Goal: Task Accomplishment & Management: Use online tool/utility

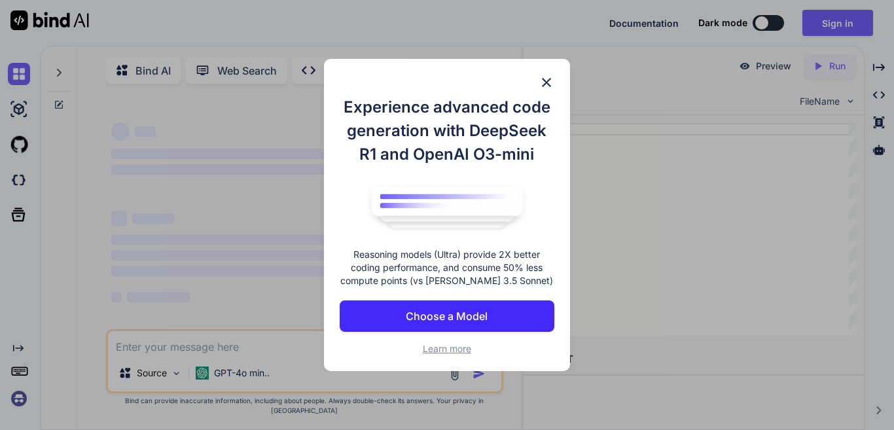
click at [538, 75] on img at bounding box center [546, 83] width 16 height 16
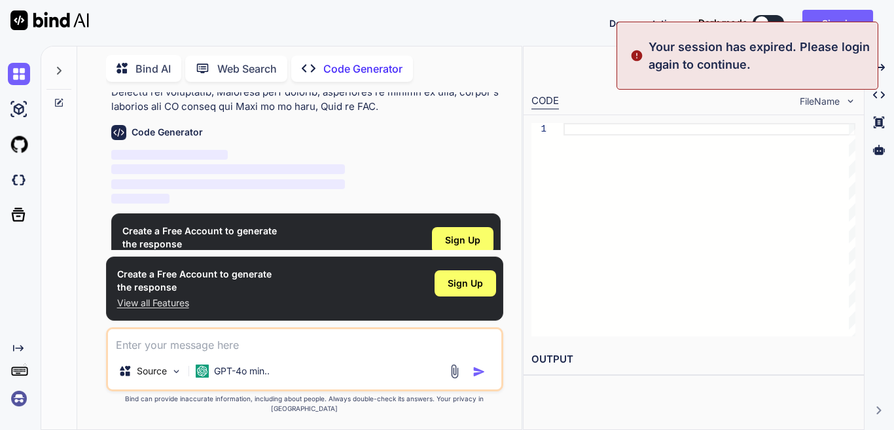
scroll to position [341, 0]
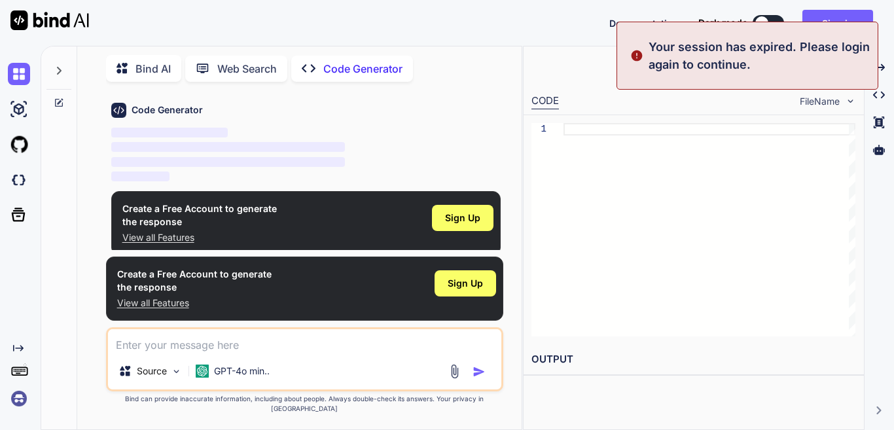
type textarea "x"
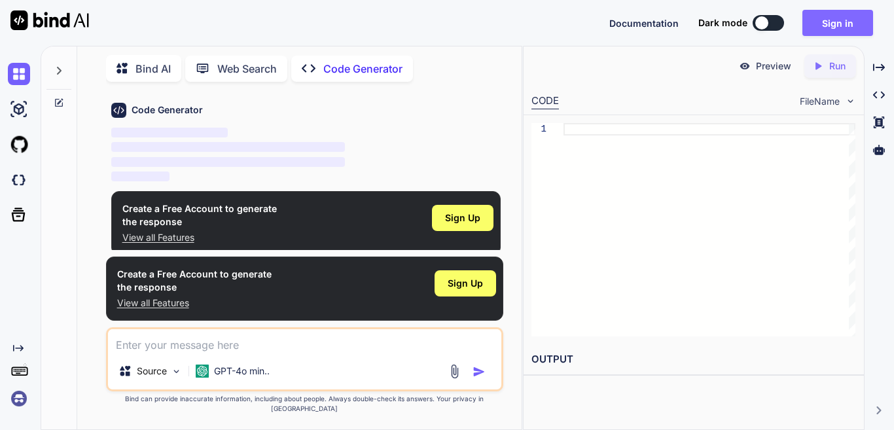
click at [833, 27] on button "Sign in" at bounding box center [837, 23] width 71 height 26
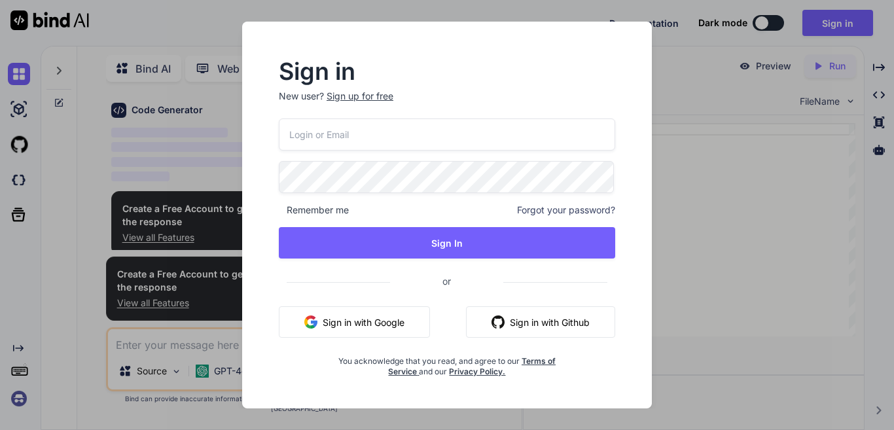
click at [358, 319] on button "Sign in with Google" at bounding box center [354, 321] width 151 height 31
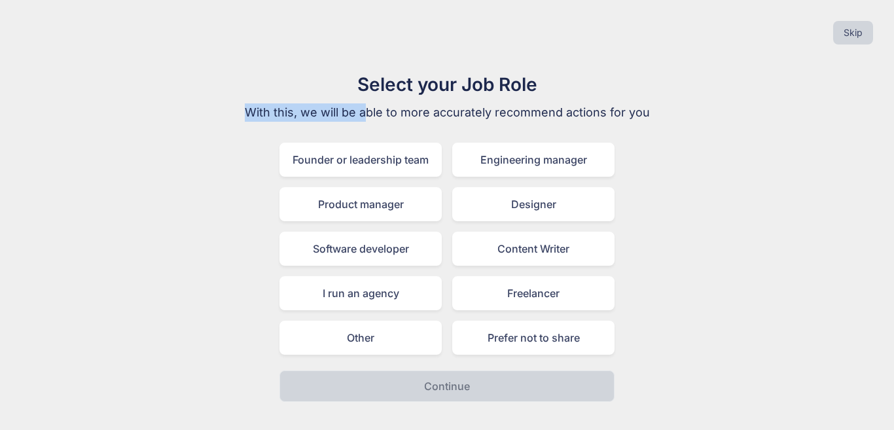
drag, startPoint x: 245, startPoint y: 116, endPoint x: 385, endPoint y: 116, distance: 139.3
click at [385, 116] on p "With this, we will be able to more accurately recommend actions for you" at bounding box center [447, 112] width 440 height 18
click at [641, 113] on p "With this, we will be able to more accurately recommend actions for you" at bounding box center [447, 112] width 440 height 18
click at [677, 111] on div "Select your Job Role With this, we will be able to more accurately recommend ac…" at bounding box center [446, 236] width 873 height 331
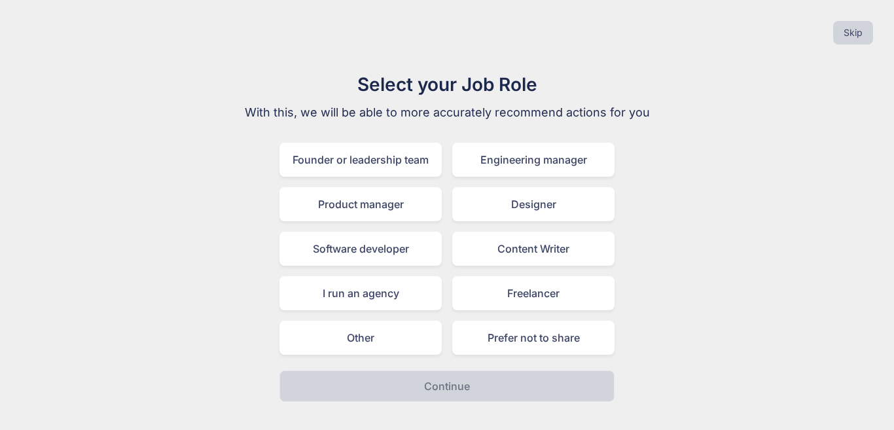
click at [676, 134] on div "Select your Job Role With this, we will be able to more accurately recommend ac…" at bounding box center [446, 236] width 873 height 331
click at [529, 297] on div "Freelancer" at bounding box center [533, 293] width 162 height 34
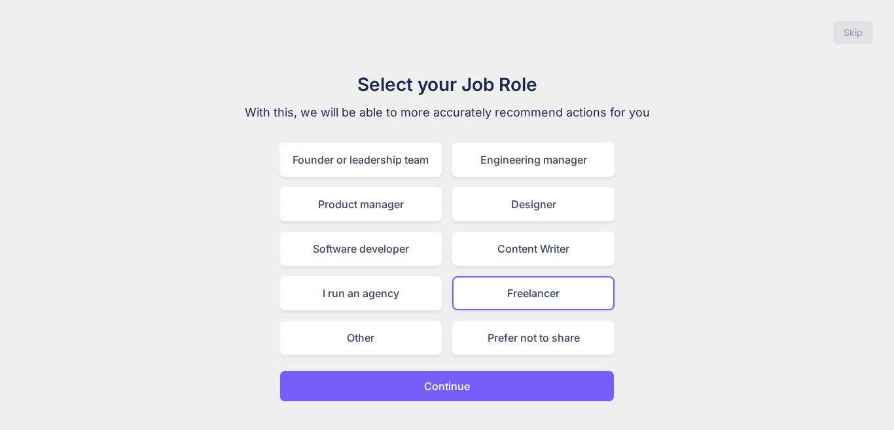
click at [467, 392] on p "Continue" at bounding box center [447, 386] width 46 height 16
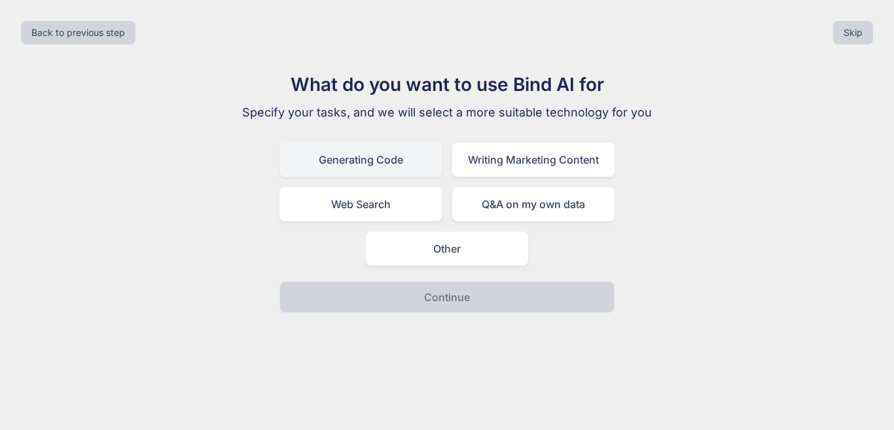
click at [372, 166] on div "Generating Code" at bounding box center [360, 160] width 162 height 34
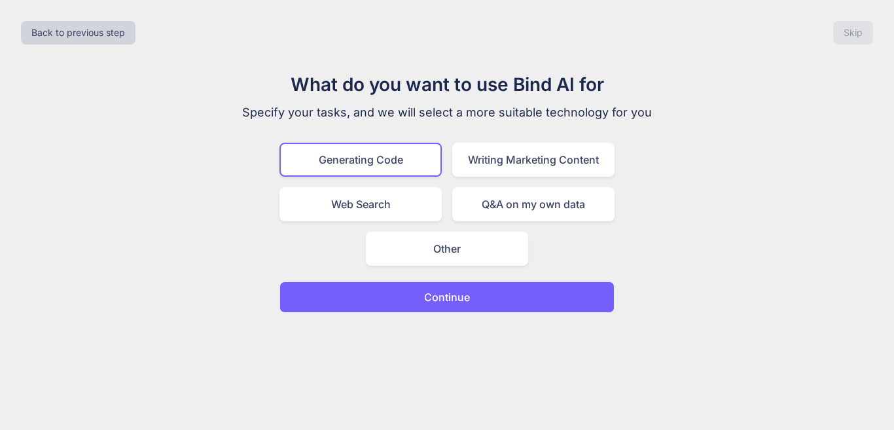
click at [449, 292] on p "Continue" at bounding box center [447, 297] width 46 height 16
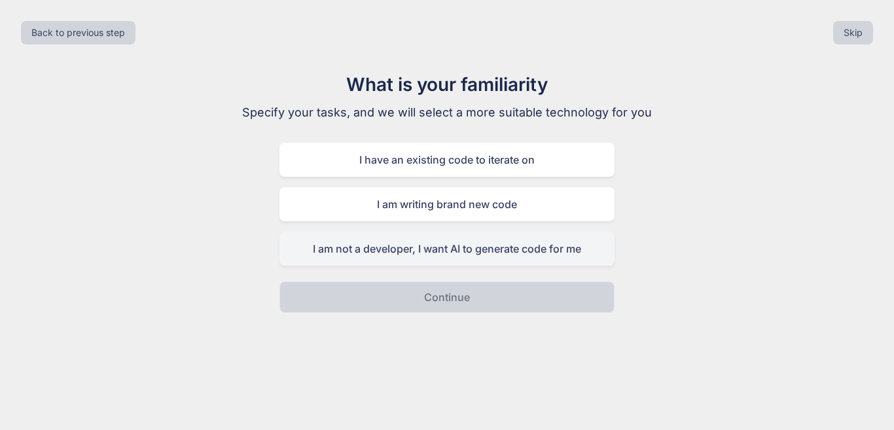
click at [417, 253] on div "I am not a developer, I want AI to generate code for me" at bounding box center [446, 249] width 335 height 34
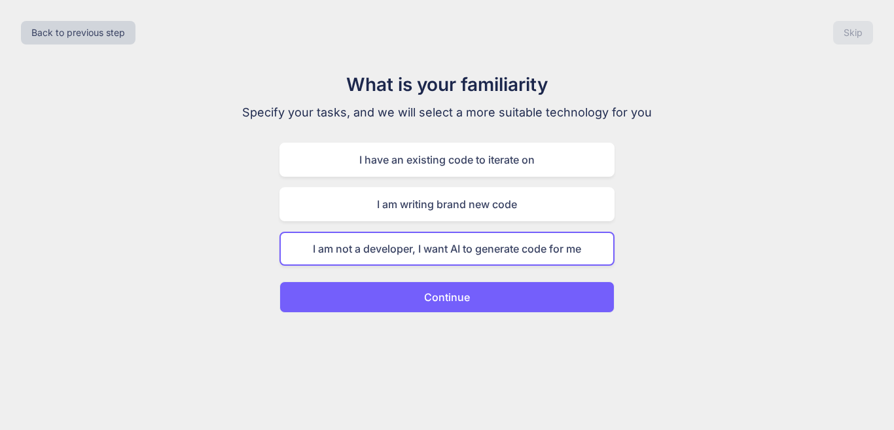
click at [429, 292] on p "Continue" at bounding box center [447, 297] width 46 height 16
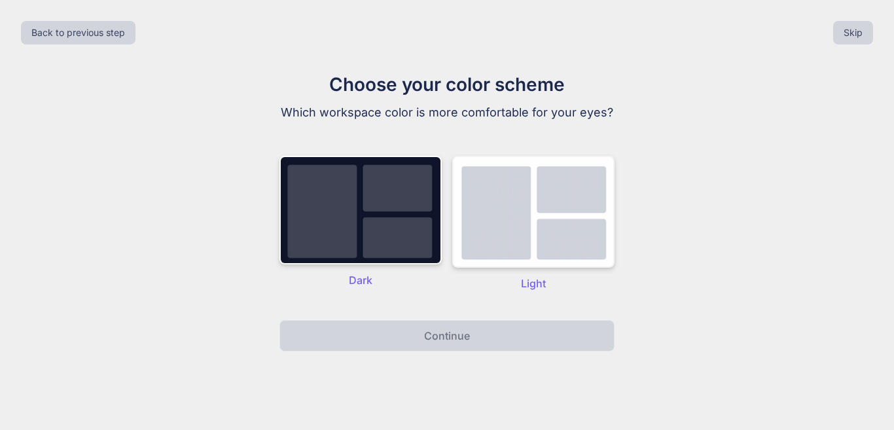
click at [536, 237] on img at bounding box center [533, 212] width 162 height 112
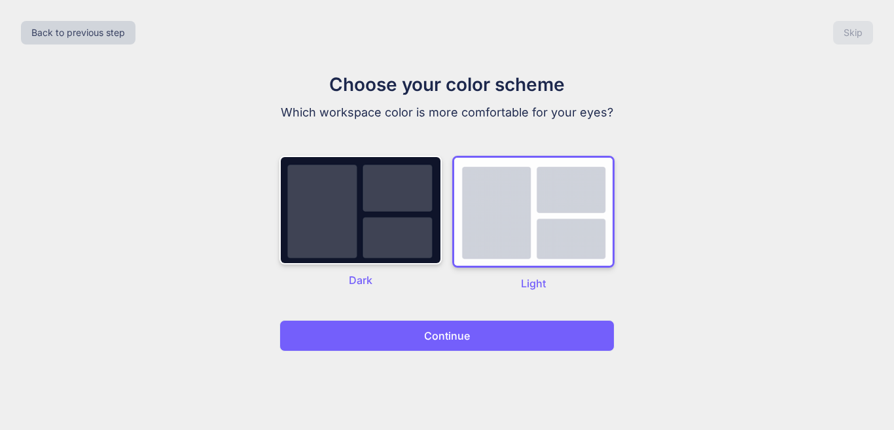
click at [459, 341] on p "Continue" at bounding box center [447, 336] width 46 height 16
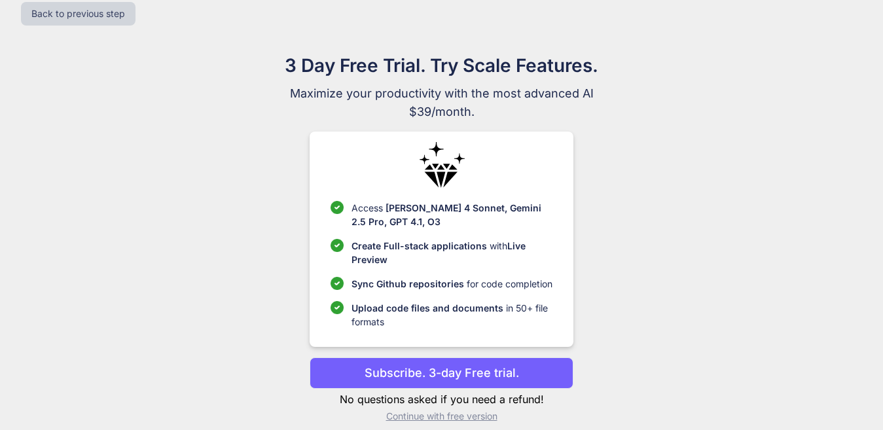
scroll to position [33, 0]
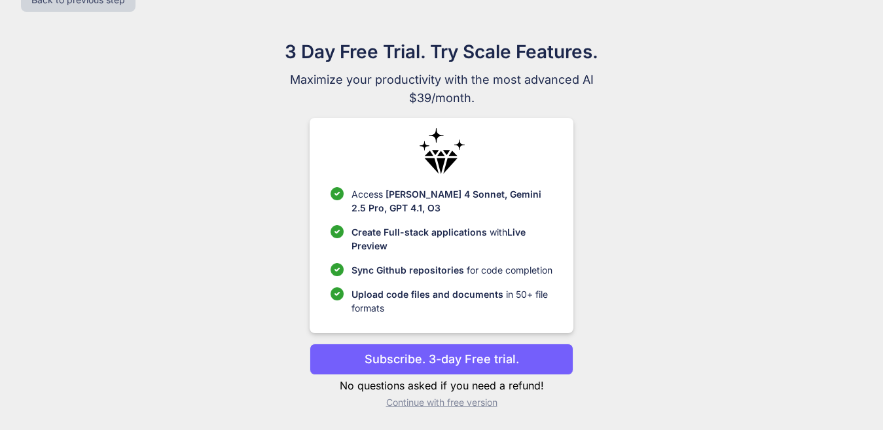
click at [431, 363] on p "Subscribe. 3-day Free trial." at bounding box center [441, 359] width 154 height 18
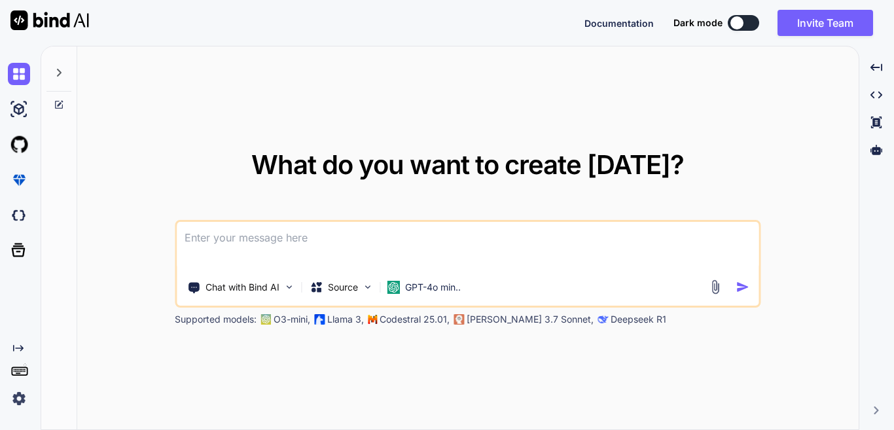
click at [291, 240] on textarea at bounding box center [468, 246] width 582 height 48
type textarea "x"
type textarea "Create a offline webpage for Budget data entry forms and analyse data and make …"
type textarea "x"
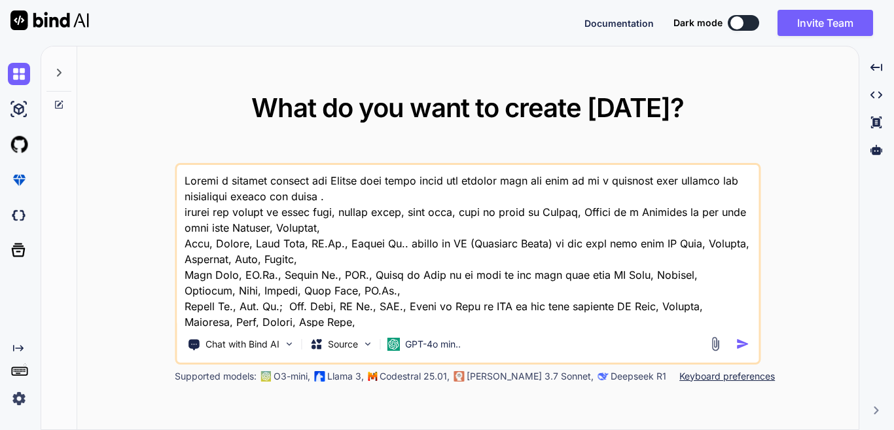
scroll to position [237, 0]
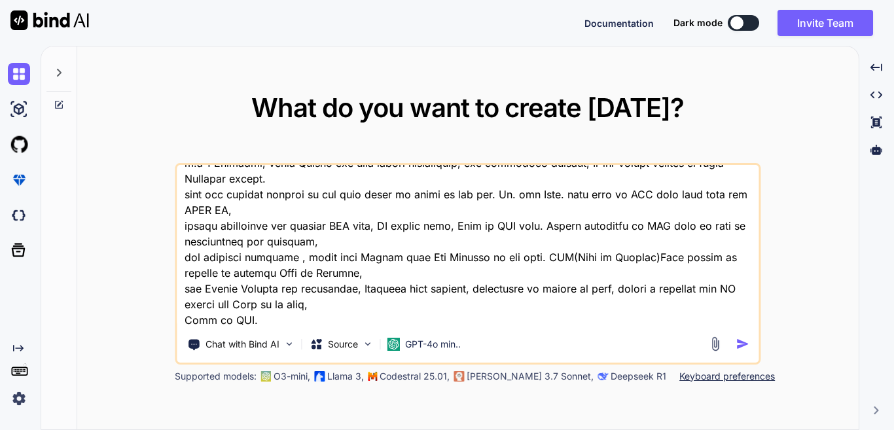
type textarea "Create a offline webpage for Budget data entry forms and analyse data and make …"
click at [739, 347] on img "button" at bounding box center [742, 344] width 14 height 14
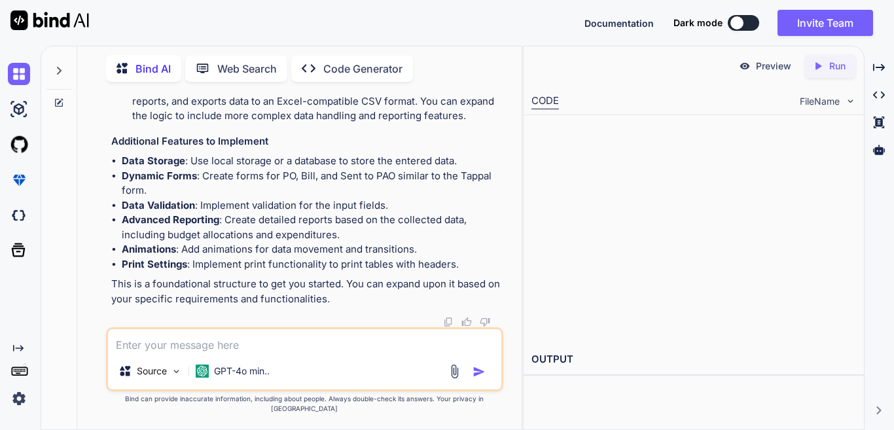
scroll to position [2102, 0]
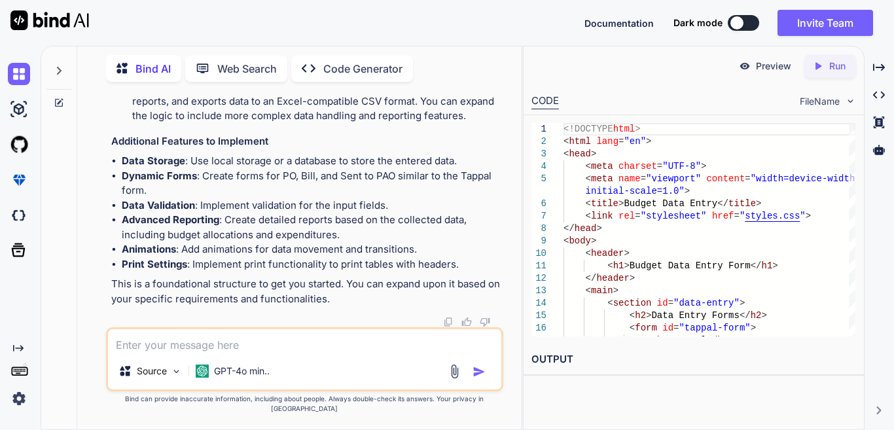
click at [826, 63] on icon "Created with Pixso." at bounding box center [820, 66] width 17 height 12
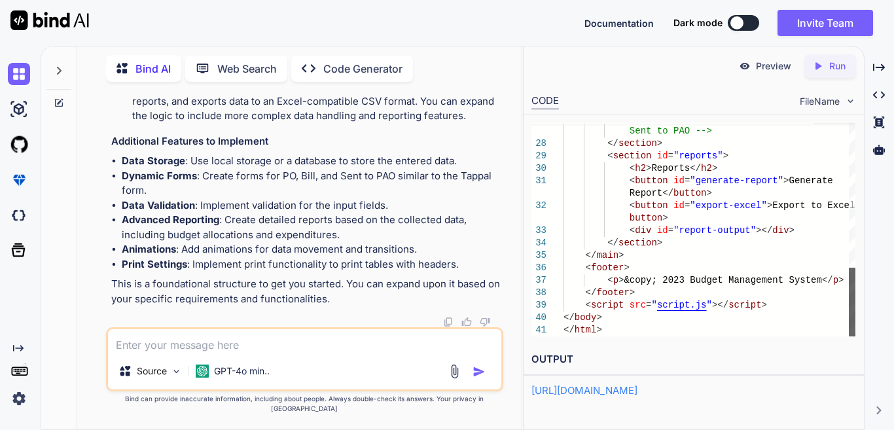
click at [855, 336] on div at bounding box center [851, 302] width 7 height 69
click at [771, 69] on p "Preview" at bounding box center [773, 66] width 35 height 13
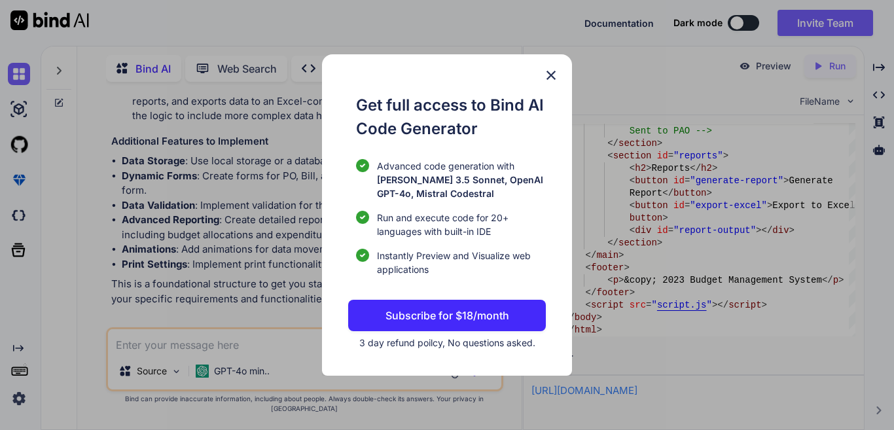
click at [551, 77] on img at bounding box center [551, 75] width 16 height 16
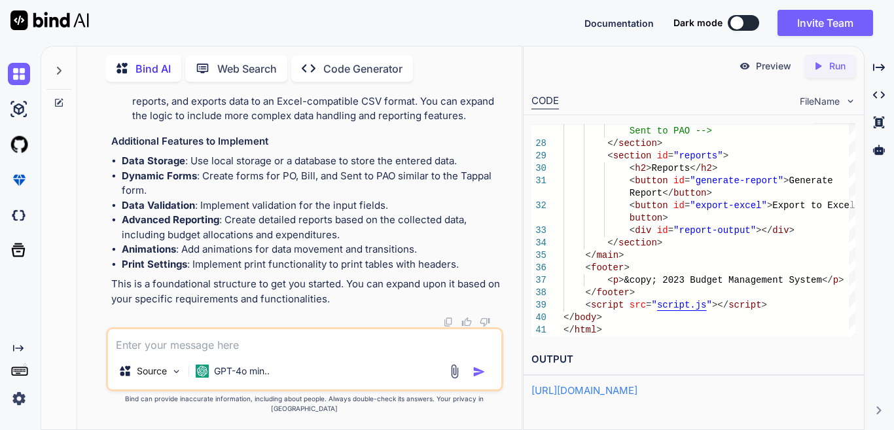
click at [834, 67] on p "Run" at bounding box center [837, 66] width 16 height 13
type textarea "x"
click at [637, 393] on link "https://app.onecompiler.com/43w4v8dsu_43w5hevty" at bounding box center [584, 390] width 106 height 12
click at [19, 17] on img at bounding box center [49, 20] width 79 height 20
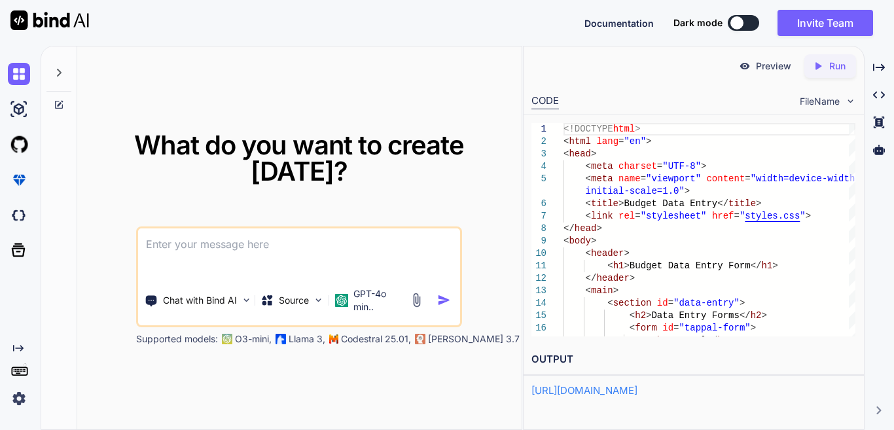
click at [18, 402] on img at bounding box center [19, 398] width 22 height 22
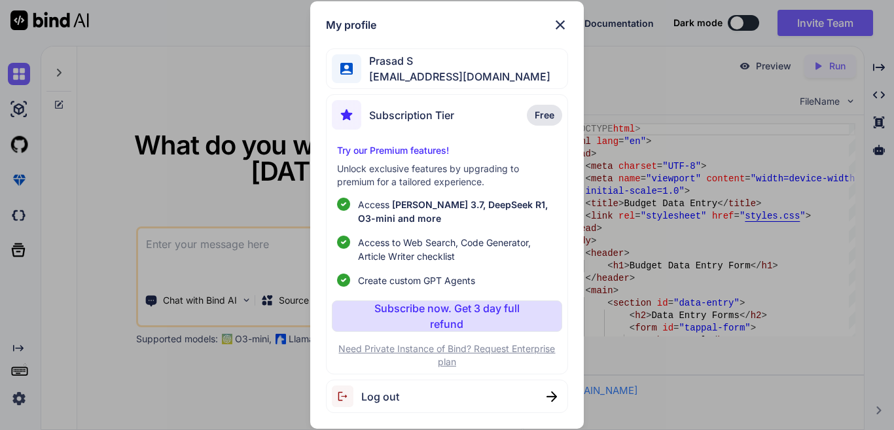
click at [383, 393] on span "Log out" at bounding box center [380, 397] width 38 height 16
click at [491, 114] on div "Subscription Tier Free" at bounding box center [447, 117] width 230 height 35
click at [559, 24] on img at bounding box center [560, 25] width 16 height 16
